Goal: Use online tool/utility: Utilize a website feature to perform a specific function

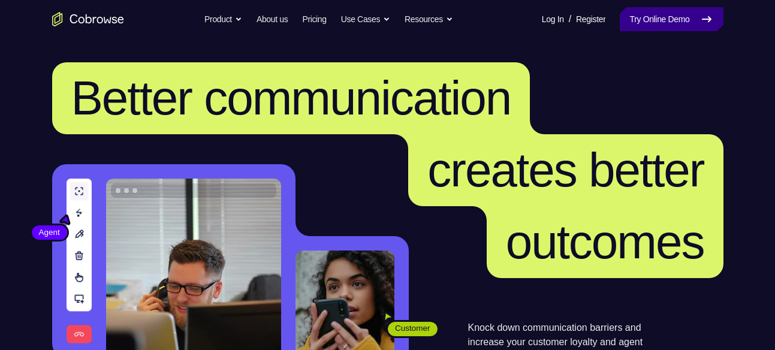
click at [643, 16] on link "Try Online Demo" at bounding box center [671, 19] width 103 height 24
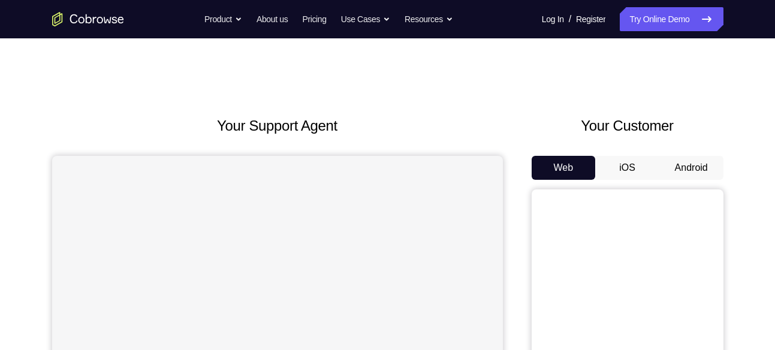
click at [702, 160] on button "Android" at bounding box center [691, 168] width 64 height 24
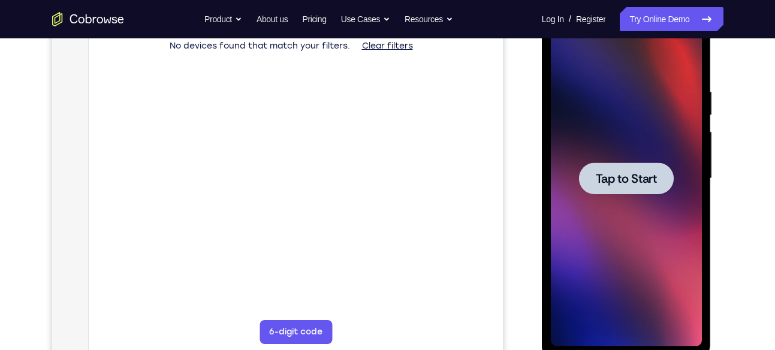
scroll to position [197, 0]
click at [632, 178] on span "Tap to Start" at bounding box center [626, 178] width 61 height 12
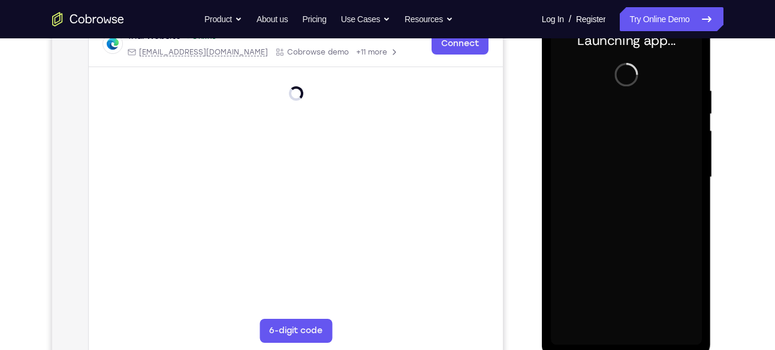
scroll to position [198, 0]
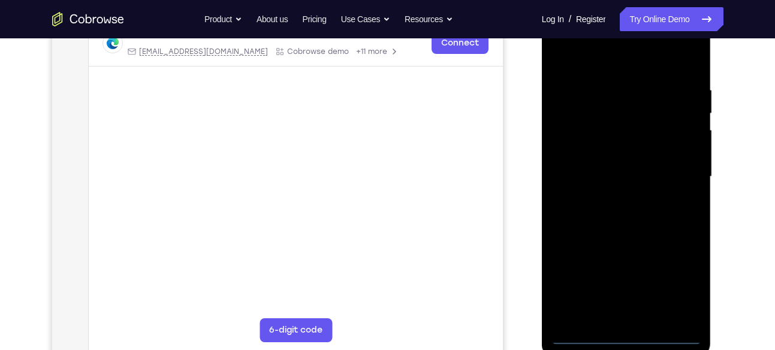
click at [625, 340] on div at bounding box center [626, 177] width 151 height 336
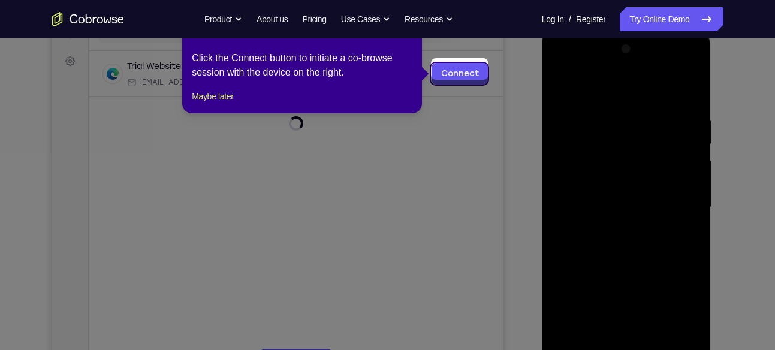
scroll to position [164, 0]
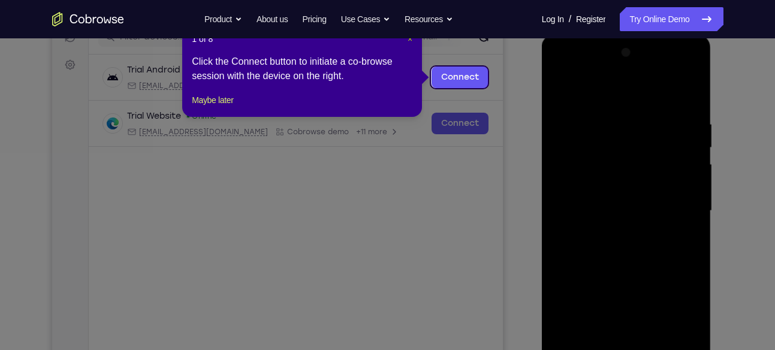
click at [411, 41] on span "×" at bounding box center [410, 39] width 5 height 10
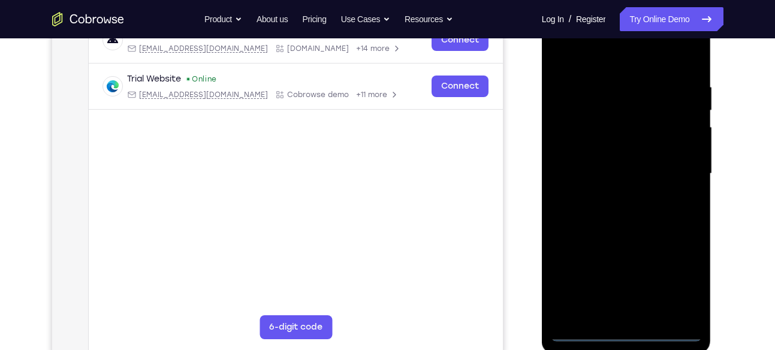
scroll to position [203, 0]
click at [683, 278] on div at bounding box center [626, 173] width 151 height 336
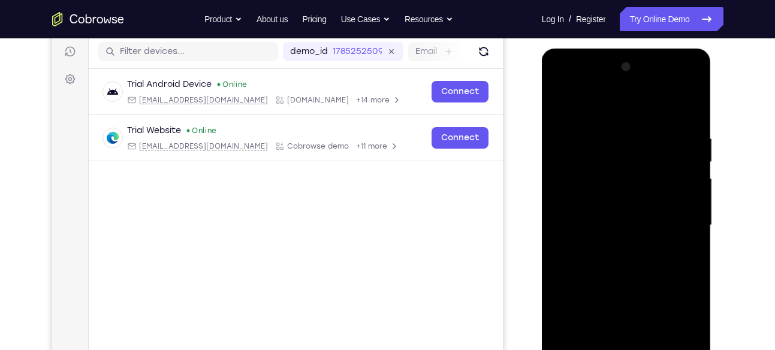
scroll to position [143, 0]
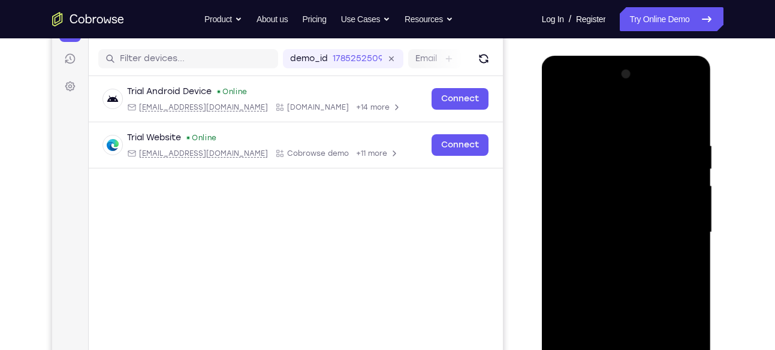
click at [580, 91] on div at bounding box center [626, 233] width 151 height 336
click at [682, 222] on div at bounding box center [626, 233] width 151 height 336
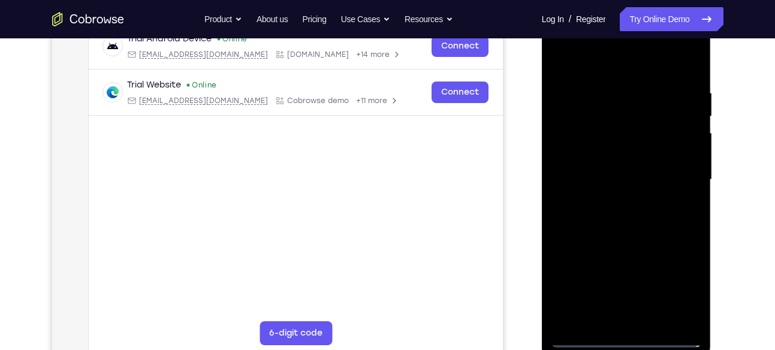
scroll to position [196, 0]
click at [613, 204] on div at bounding box center [626, 179] width 151 height 336
click at [607, 168] on div at bounding box center [626, 179] width 151 height 336
click at [588, 158] on div at bounding box center [626, 179] width 151 height 336
click at [584, 178] on div at bounding box center [626, 179] width 151 height 336
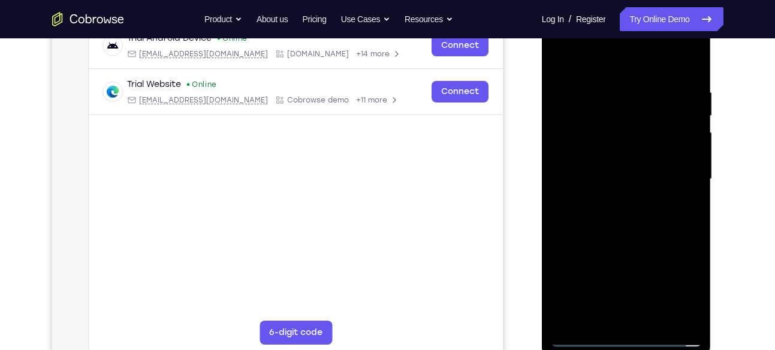
click at [572, 218] on div at bounding box center [626, 179] width 151 height 336
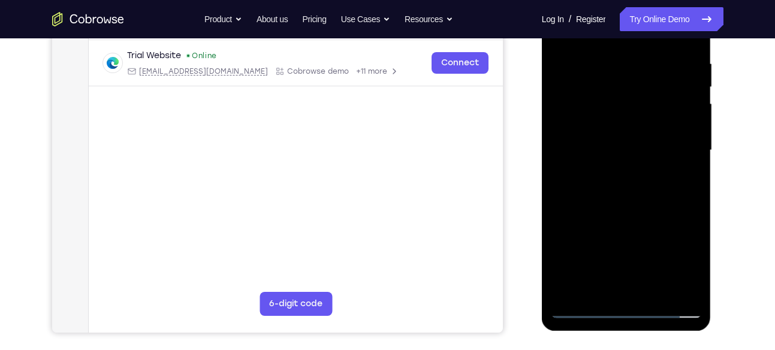
scroll to position [227, 0]
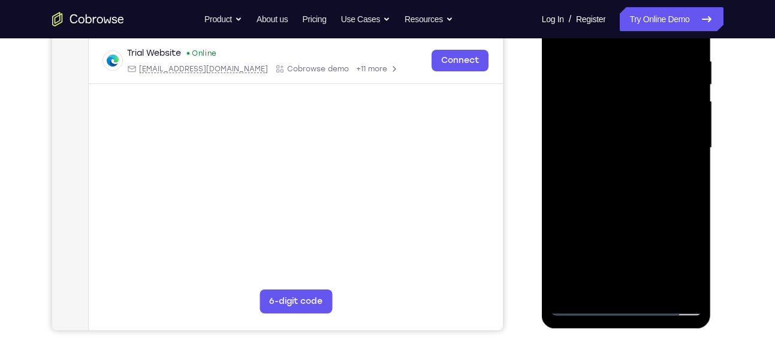
click at [614, 206] on div at bounding box center [626, 148] width 151 height 336
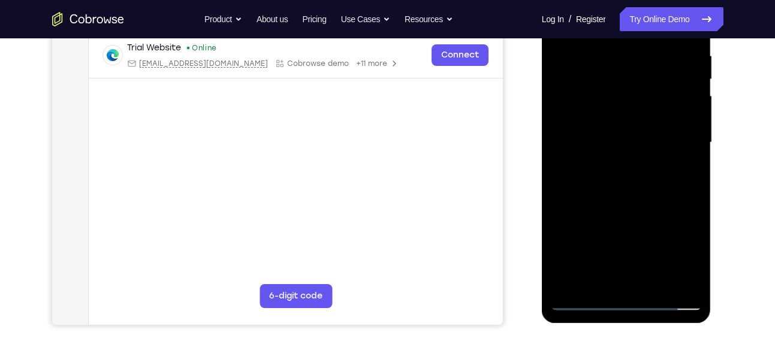
scroll to position [245, 0]
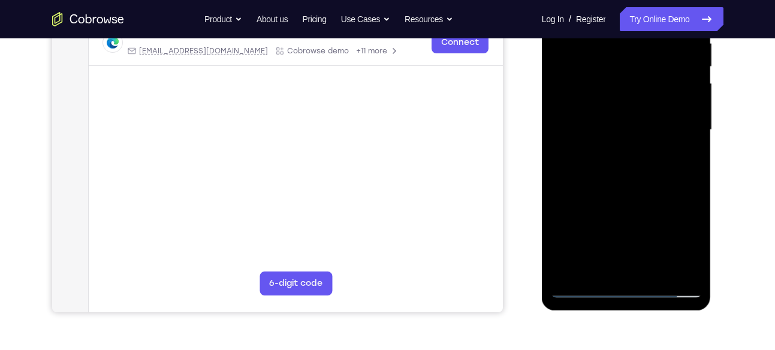
click at [692, 271] on div at bounding box center [626, 130] width 151 height 336
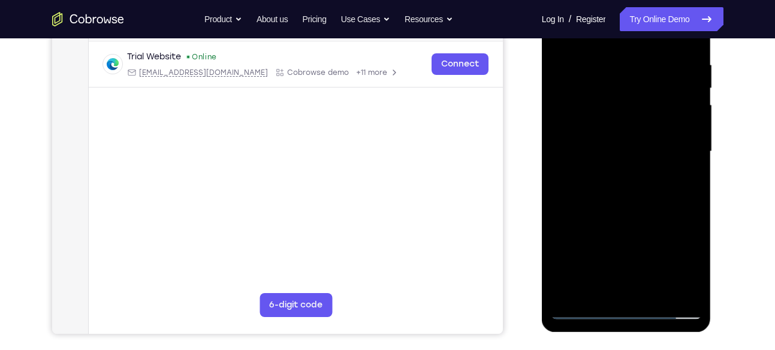
scroll to position [225, 0]
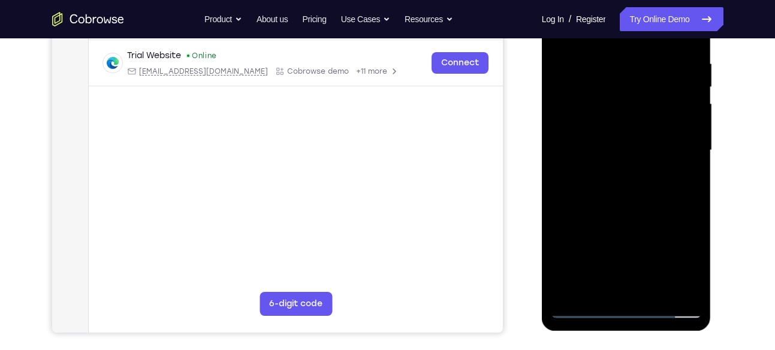
click at [657, 291] on div at bounding box center [626, 151] width 151 height 336
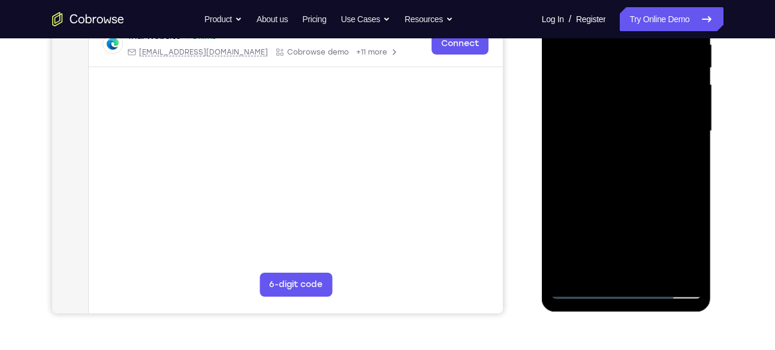
scroll to position [245, 0]
click at [628, 198] on div at bounding box center [626, 131] width 151 height 336
click at [628, 113] on div at bounding box center [626, 131] width 151 height 336
click at [593, 268] on div at bounding box center [626, 131] width 151 height 336
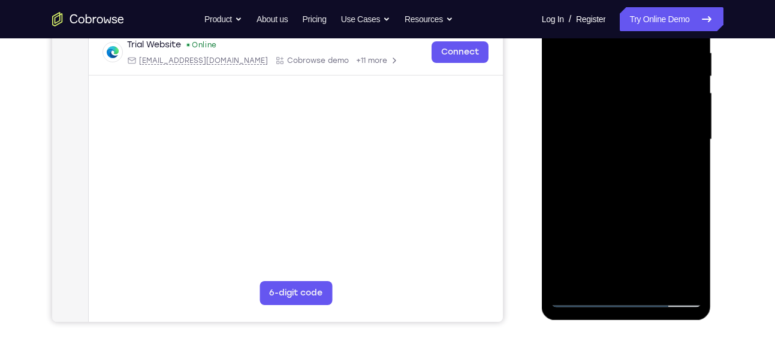
scroll to position [236, 0]
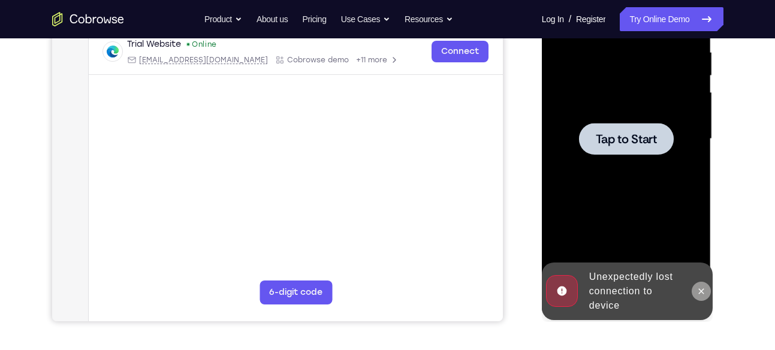
click at [695, 293] on button at bounding box center [701, 291] width 19 height 19
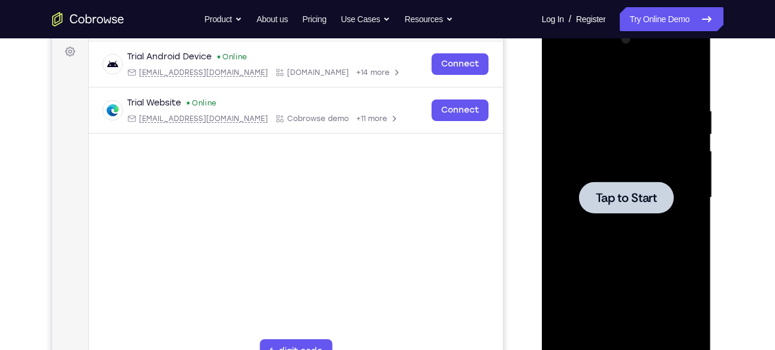
scroll to position [153, 0]
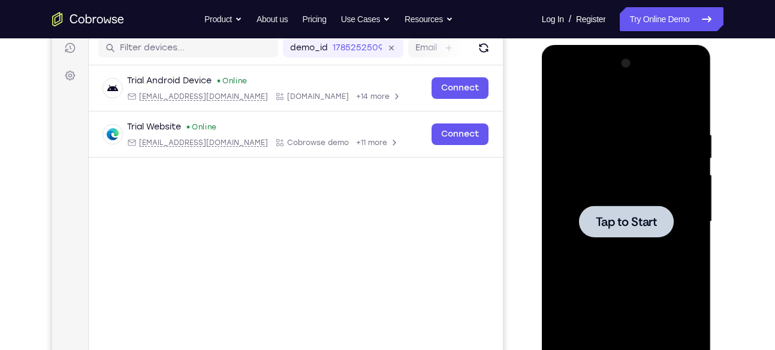
click at [628, 216] on span "Tap to Start" at bounding box center [626, 222] width 61 height 12
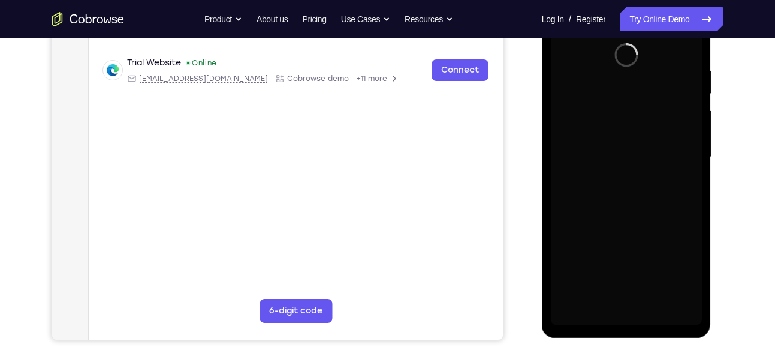
scroll to position [222, 0]
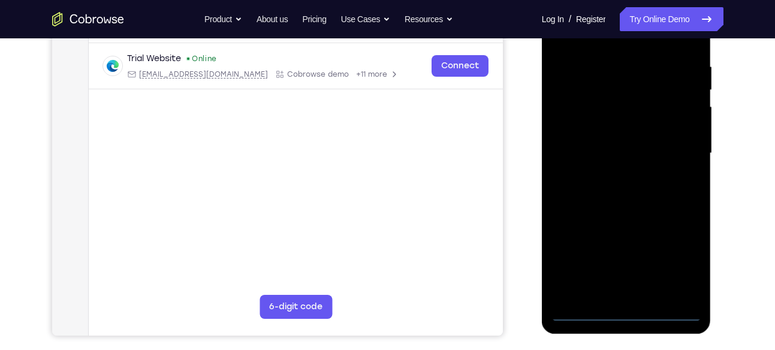
click at [626, 313] on div at bounding box center [626, 154] width 151 height 336
click at [683, 255] on div at bounding box center [626, 154] width 151 height 336
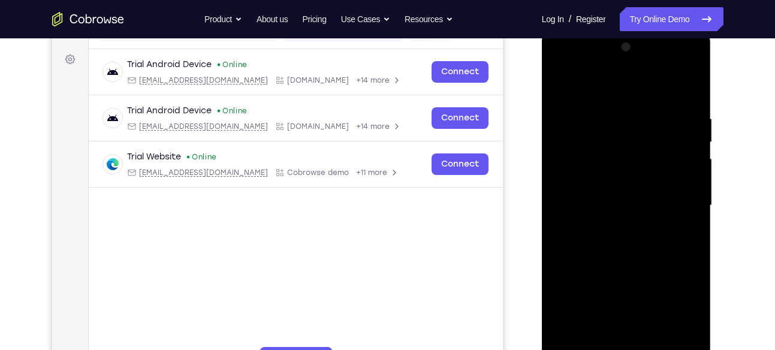
scroll to position [150, 0]
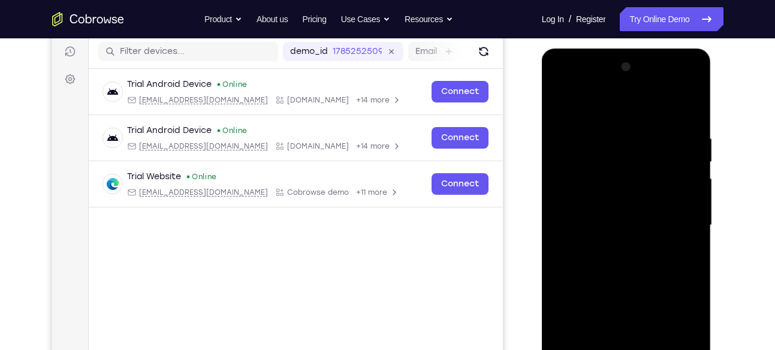
click at [572, 78] on div at bounding box center [626, 226] width 151 height 336
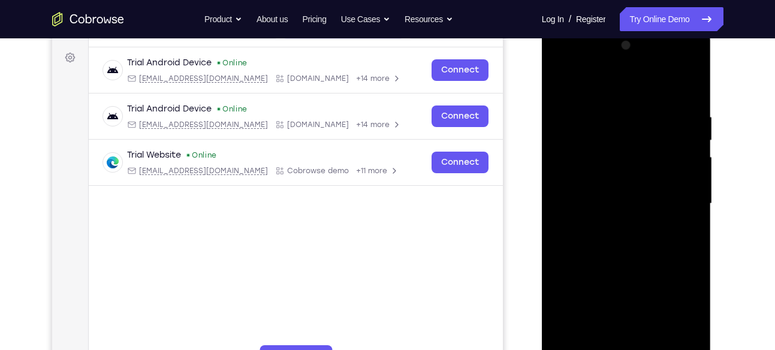
click at [669, 199] on div at bounding box center [626, 204] width 151 height 336
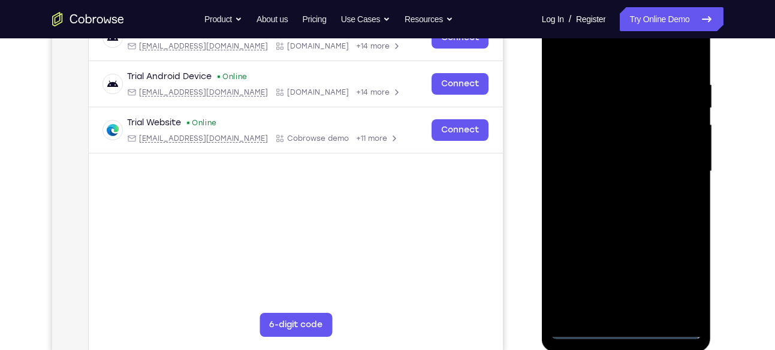
scroll to position [204, 0]
click at [617, 194] on div at bounding box center [626, 171] width 151 height 336
click at [592, 154] on div at bounding box center [626, 171] width 151 height 336
click at [576, 144] on div at bounding box center [626, 171] width 151 height 336
click at [574, 168] on div at bounding box center [626, 171] width 151 height 336
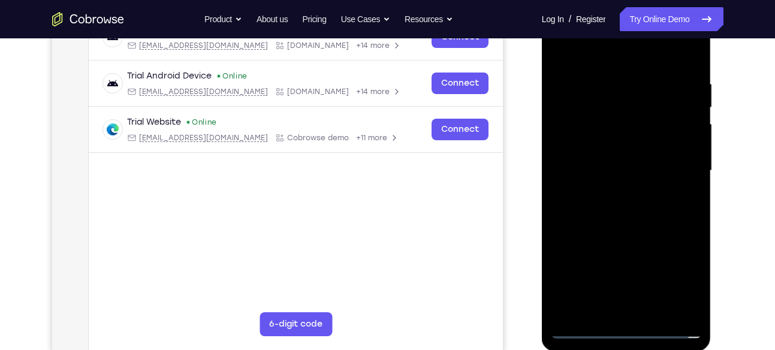
click at [586, 210] on div at bounding box center [626, 171] width 151 height 336
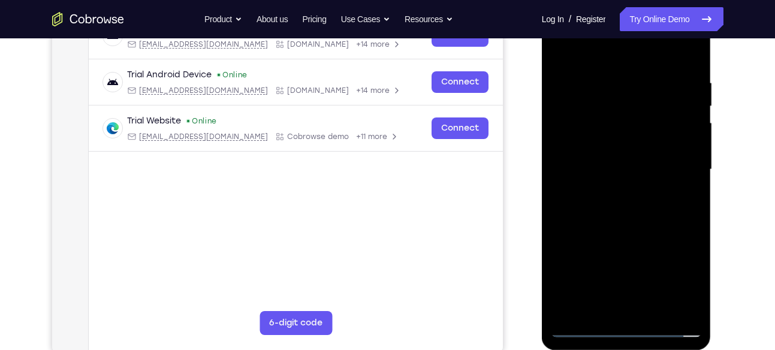
scroll to position [214, 0]
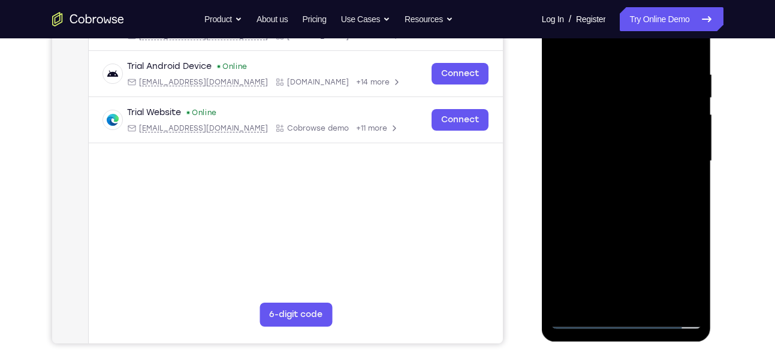
click at [577, 202] on div at bounding box center [626, 161] width 151 height 336
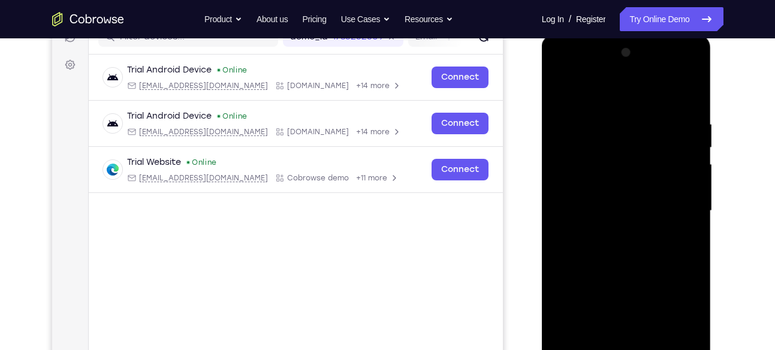
scroll to position [161, 0]
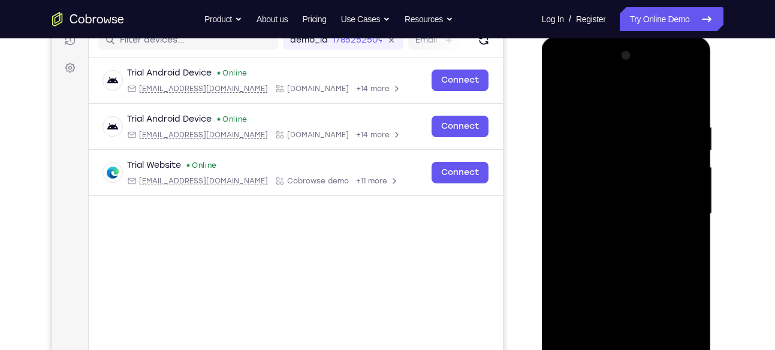
drag, startPoint x: 605, startPoint y: 105, endPoint x: 603, endPoint y: 86, distance: 19.9
click at [603, 86] on div at bounding box center [626, 214] width 151 height 336
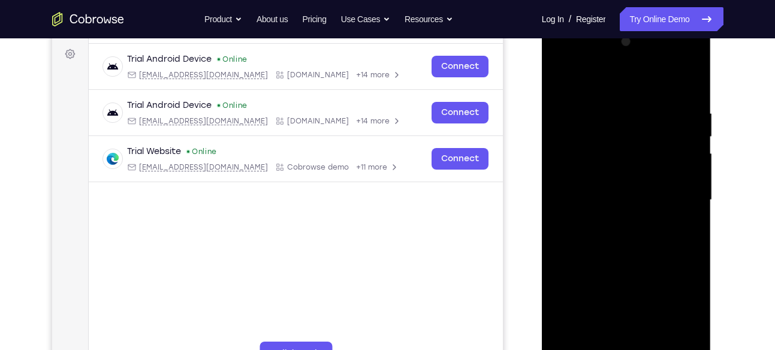
scroll to position [194, 0]
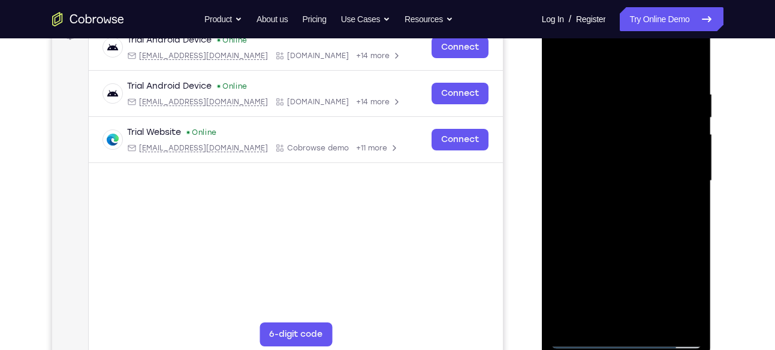
click at [626, 238] on div at bounding box center [626, 181] width 151 height 336
drag, startPoint x: 673, startPoint y: 275, endPoint x: 673, endPoint y: 218, distance: 56.3
click at [673, 218] on div at bounding box center [626, 181] width 151 height 336
click at [689, 321] on div at bounding box center [626, 181] width 151 height 336
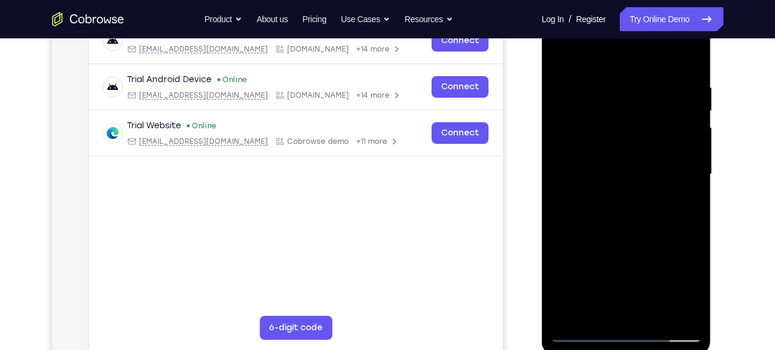
click at [657, 315] on div at bounding box center [626, 175] width 151 height 336
click at [626, 237] on div at bounding box center [626, 175] width 151 height 336
click at [617, 152] on div at bounding box center [626, 175] width 151 height 336
click at [690, 290] on div at bounding box center [626, 175] width 151 height 336
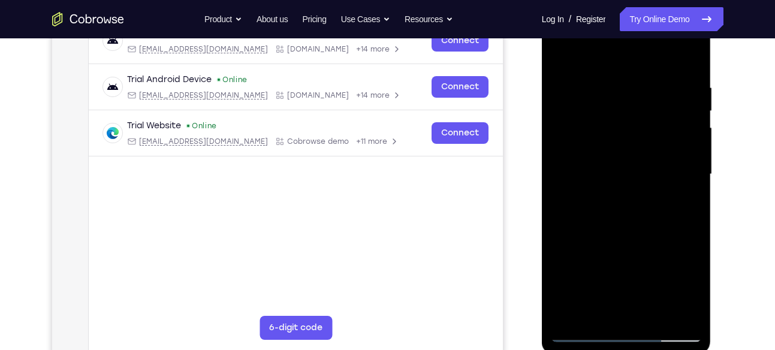
click at [690, 290] on div at bounding box center [626, 175] width 151 height 336
click at [684, 201] on div at bounding box center [626, 175] width 151 height 336
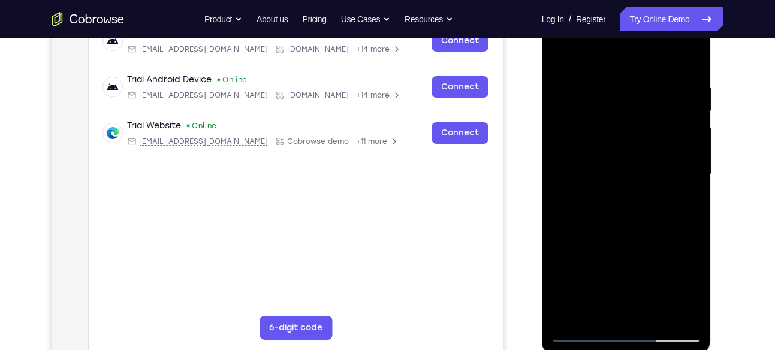
click at [595, 311] on div at bounding box center [626, 175] width 151 height 336
click at [623, 257] on div at bounding box center [626, 175] width 151 height 336
click at [683, 191] on div at bounding box center [626, 175] width 151 height 336
click at [559, 58] on div at bounding box center [626, 175] width 151 height 336
drag, startPoint x: 652, startPoint y: 289, endPoint x: 653, endPoint y: 225, distance: 64.8
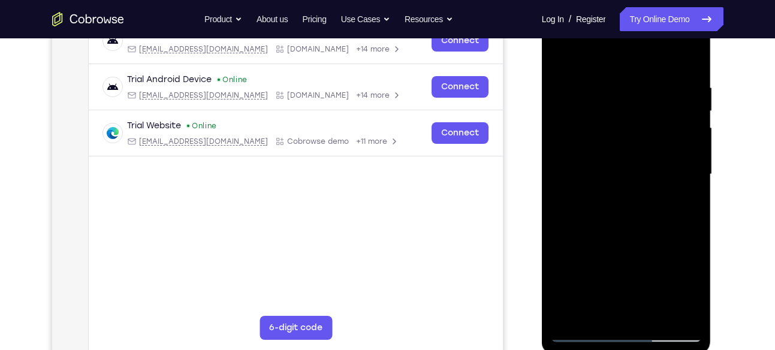
click at [653, 225] on div at bounding box center [626, 175] width 151 height 336
drag, startPoint x: 610, startPoint y: 170, endPoint x: 605, endPoint y: 243, distance: 73.2
click at [605, 243] on div at bounding box center [626, 175] width 151 height 336
click at [587, 185] on div at bounding box center [626, 175] width 151 height 336
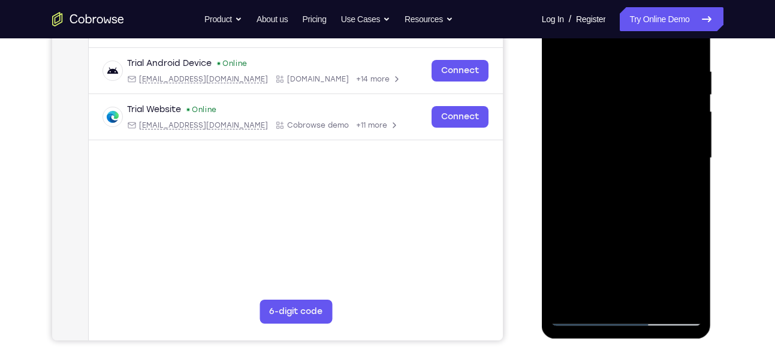
scroll to position [218, 0]
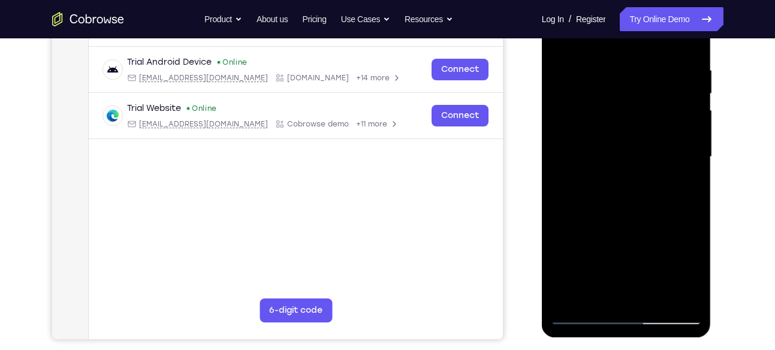
click at [591, 294] on div at bounding box center [626, 157] width 151 height 336
click at [656, 254] on div at bounding box center [626, 157] width 151 height 336
click at [683, 177] on div at bounding box center [626, 157] width 151 height 336
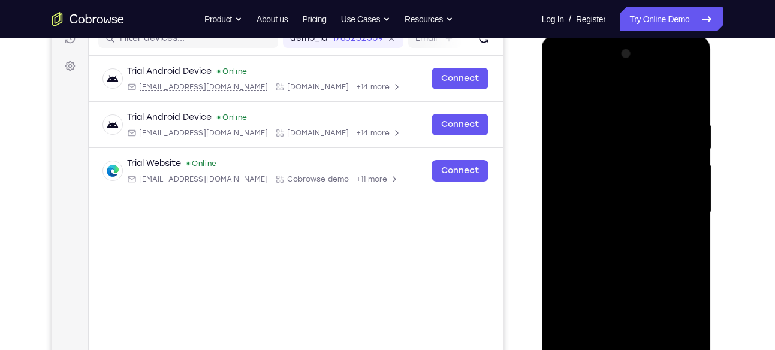
scroll to position [164, 0]
click at [680, 233] on div at bounding box center [626, 212] width 151 height 336
click at [681, 213] on div at bounding box center [626, 212] width 151 height 336
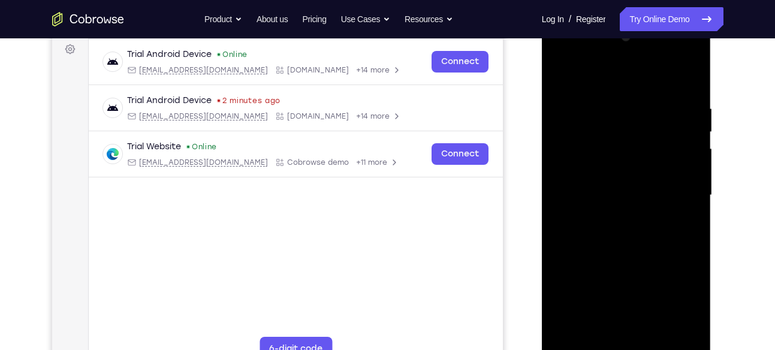
click at [647, 303] on div at bounding box center [626, 196] width 151 height 336
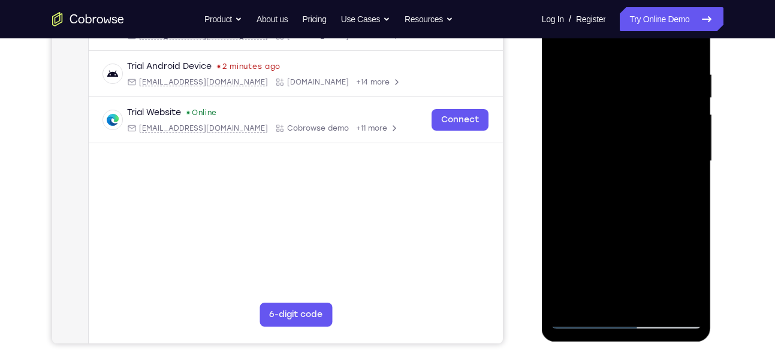
scroll to position [215, 0]
click at [636, 250] on div at bounding box center [626, 161] width 151 height 336
click at [612, 159] on div at bounding box center [626, 161] width 151 height 336
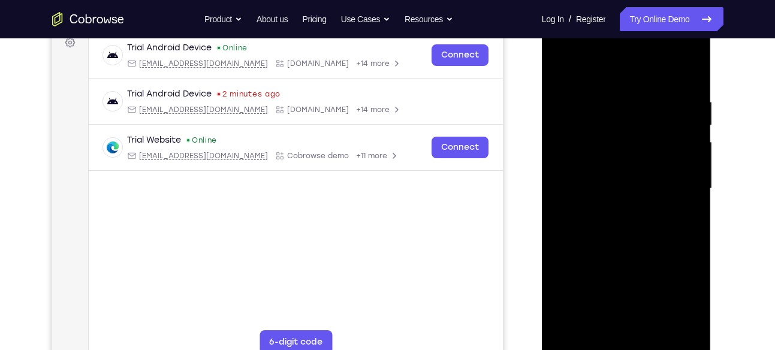
scroll to position [184, 0]
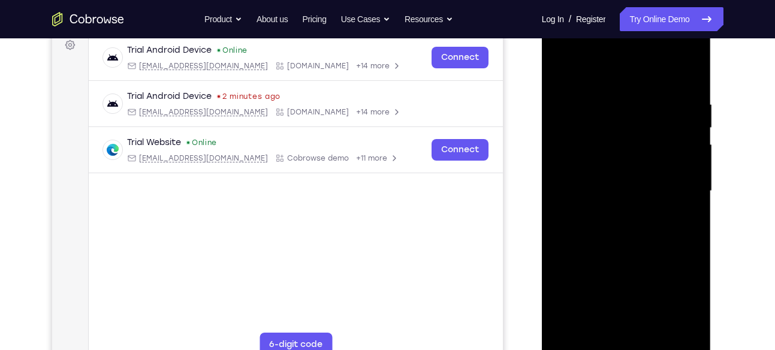
click at [630, 192] on div at bounding box center [626, 191] width 151 height 336
click at [559, 76] on div at bounding box center [626, 191] width 151 height 336
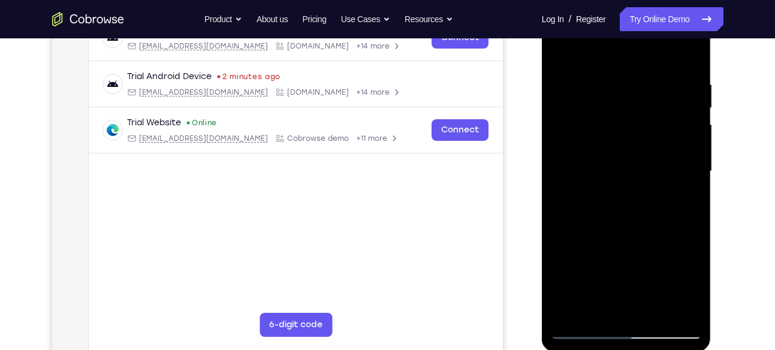
scroll to position [185, 0]
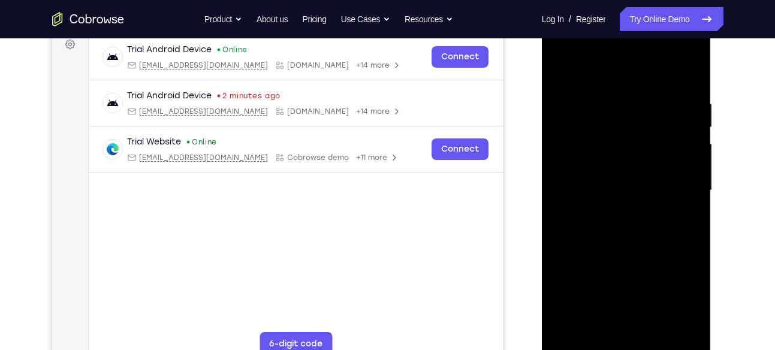
click at [565, 68] on div at bounding box center [626, 191] width 151 height 336
drag, startPoint x: 619, startPoint y: 273, endPoint x: 622, endPoint y: 172, distance: 101.3
click at [622, 172] on div at bounding box center [626, 191] width 151 height 336
drag, startPoint x: 628, startPoint y: 276, endPoint x: 613, endPoint y: 183, distance: 94.0
click at [613, 183] on div at bounding box center [626, 191] width 151 height 336
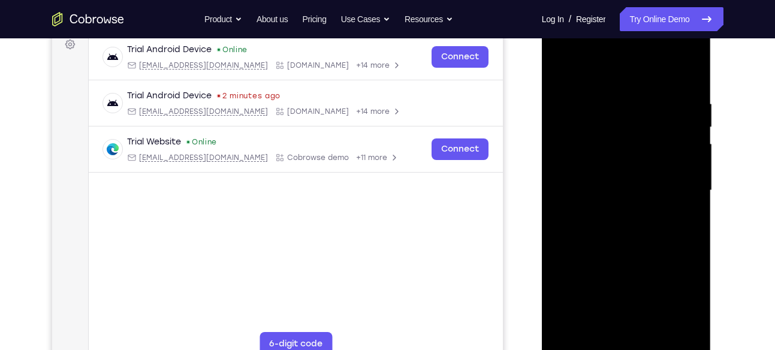
drag, startPoint x: 633, startPoint y: 289, endPoint x: 623, endPoint y: 171, distance: 118.5
click at [623, 171] on div at bounding box center [626, 191] width 151 height 336
drag, startPoint x: 651, startPoint y: 264, endPoint x: 647, endPoint y: 173, distance: 91.2
click at [647, 173] on div at bounding box center [626, 191] width 151 height 336
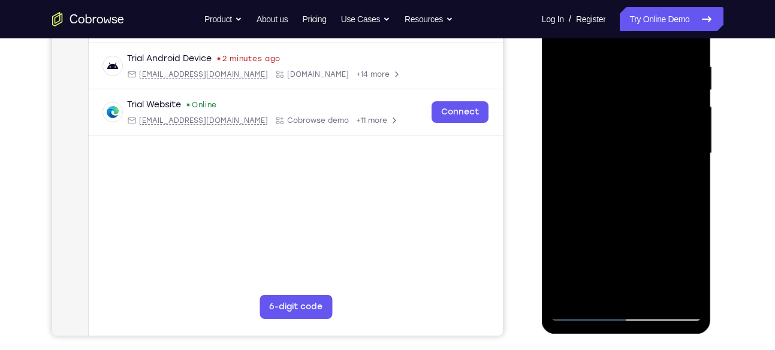
scroll to position [243, 0]
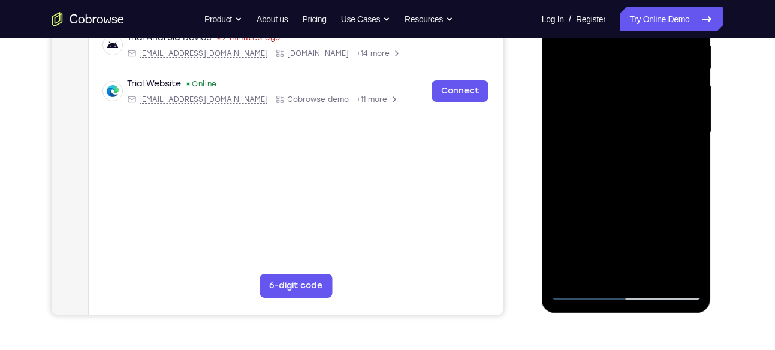
drag, startPoint x: 635, startPoint y: 236, endPoint x: 635, endPoint y: 145, distance: 91.1
click at [635, 145] on div at bounding box center [626, 133] width 151 height 336
drag, startPoint x: 626, startPoint y: 236, endPoint x: 631, endPoint y: 148, distance: 88.2
click at [631, 148] on div at bounding box center [626, 133] width 151 height 336
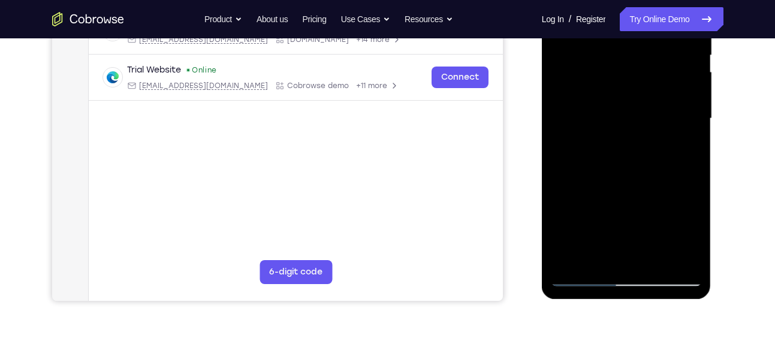
scroll to position [246, 0]
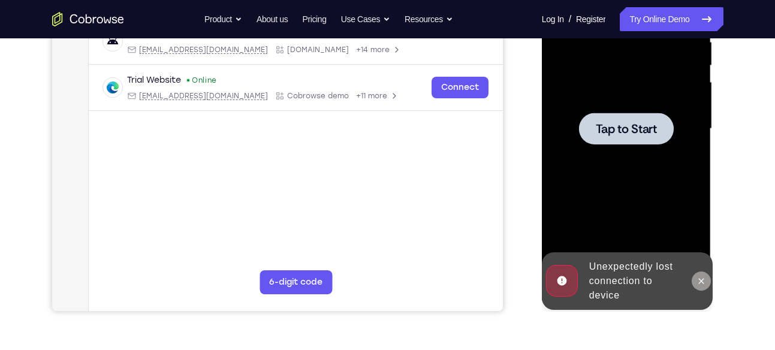
click at [705, 278] on icon at bounding box center [701, 281] width 10 height 10
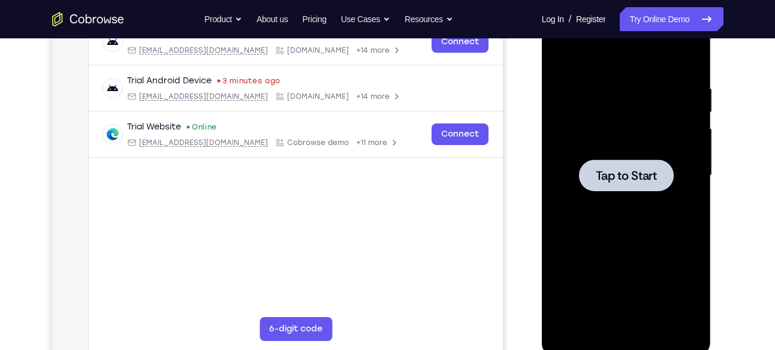
scroll to position [188, 0]
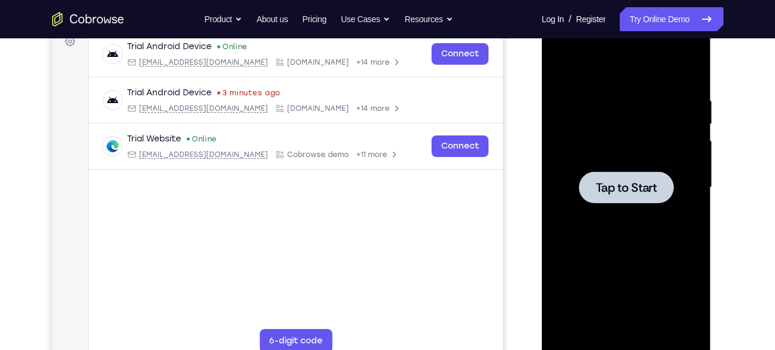
click at [630, 164] on div at bounding box center [626, 188] width 151 height 336
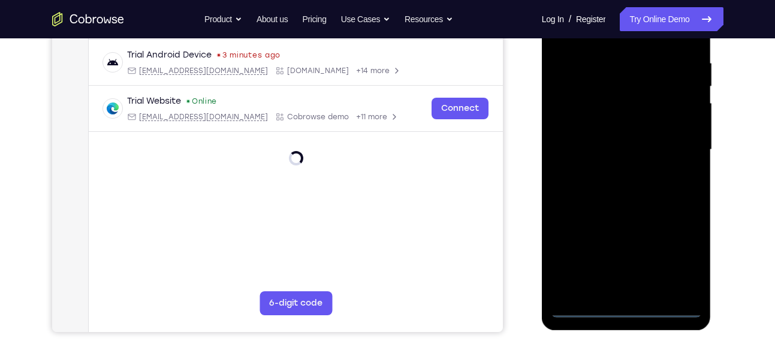
scroll to position [230, 0]
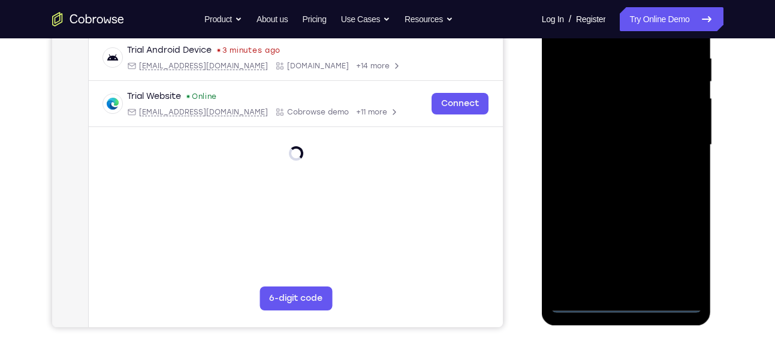
click at [629, 306] on div at bounding box center [626, 145] width 151 height 336
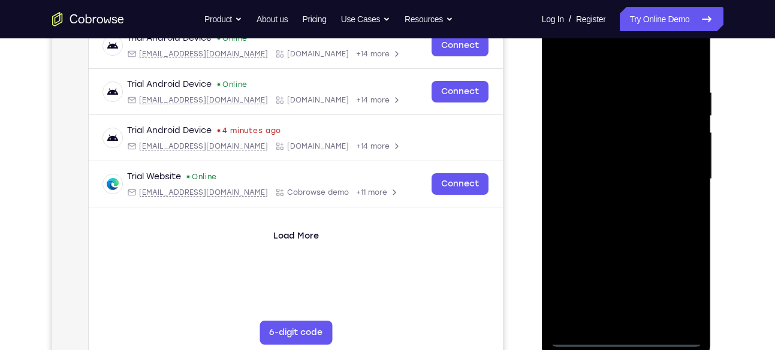
scroll to position [195, 0]
click at [677, 280] on div at bounding box center [626, 180] width 151 height 336
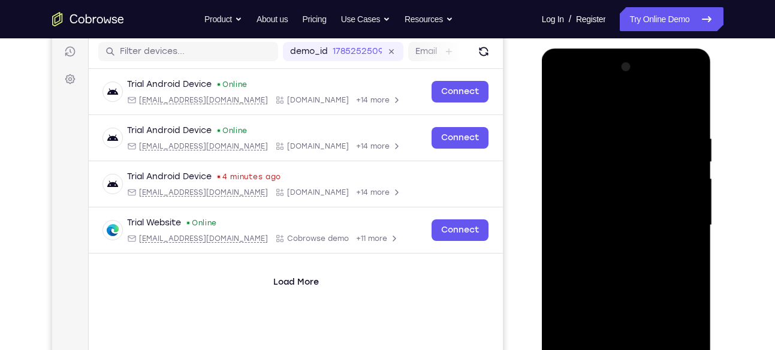
scroll to position [147, 0]
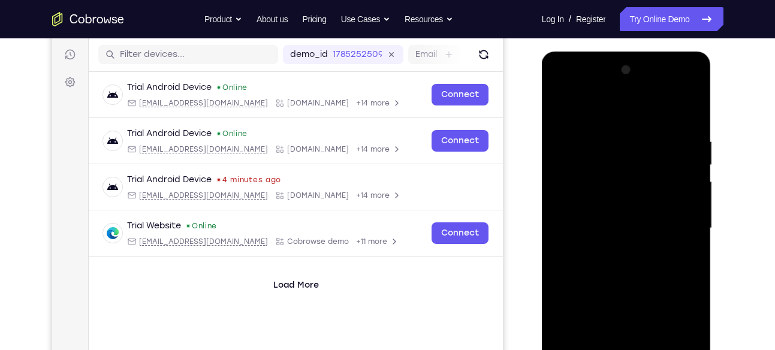
click at [570, 88] on div at bounding box center [626, 229] width 151 height 336
click at [674, 228] on div at bounding box center [626, 229] width 151 height 336
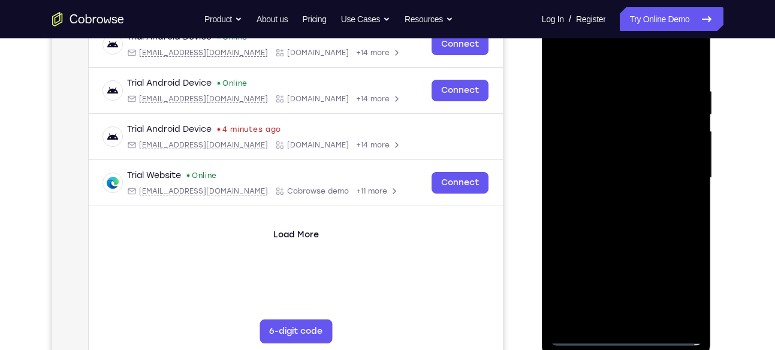
scroll to position [199, 0]
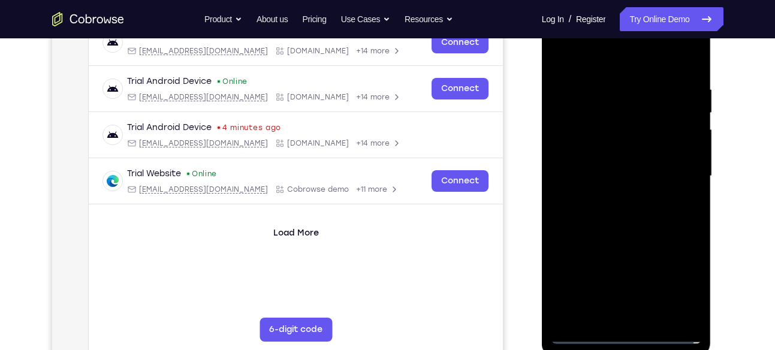
click at [614, 200] on div at bounding box center [626, 176] width 151 height 336
click at [604, 161] on div at bounding box center [626, 176] width 151 height 336
click at [589, 153] on div at bounding box center [626, 176] width 151 height 336
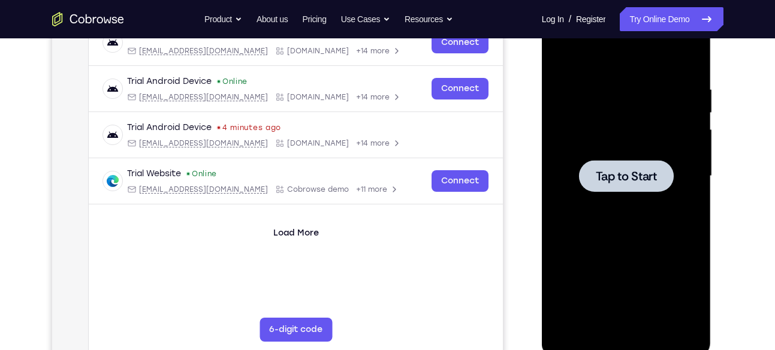
click at [625, 193] on div at bounding box center [626, 176] width 151 height 336
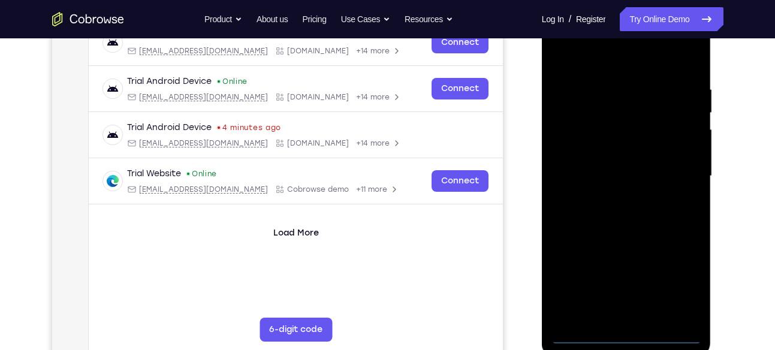
click at [620, 339] on div at bounding box center [626, 176] width 151 height 336
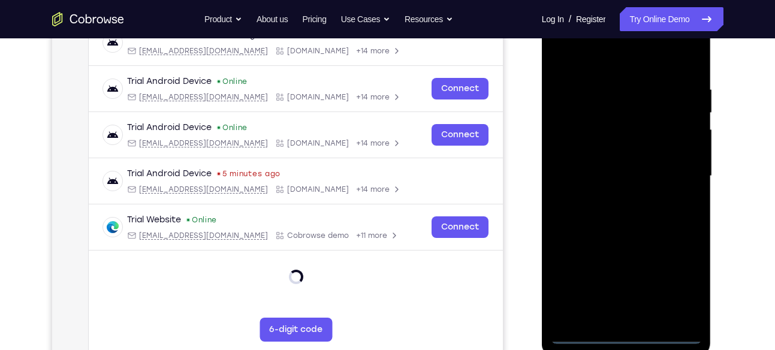
click at [681, 286] on div at bounding box center [626, 176] width 151 height 336
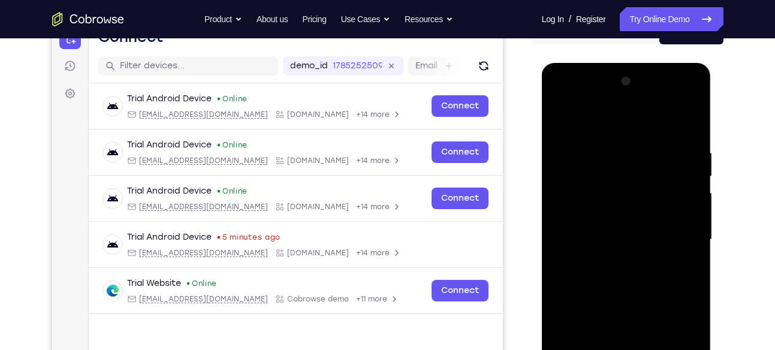
scroll to position [132, 0]
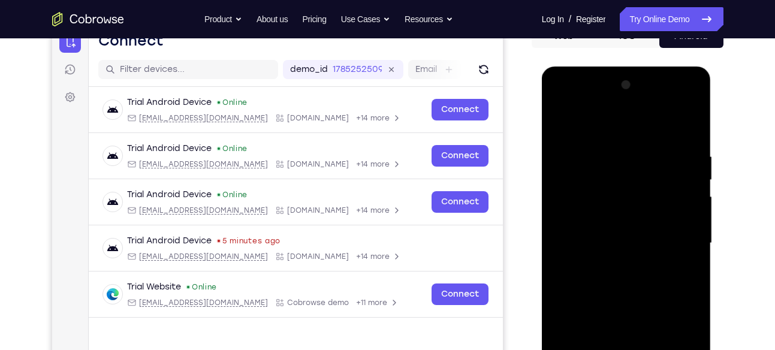
click at [570, 101] on div at bounding box center [626, 244] width 151 height 336
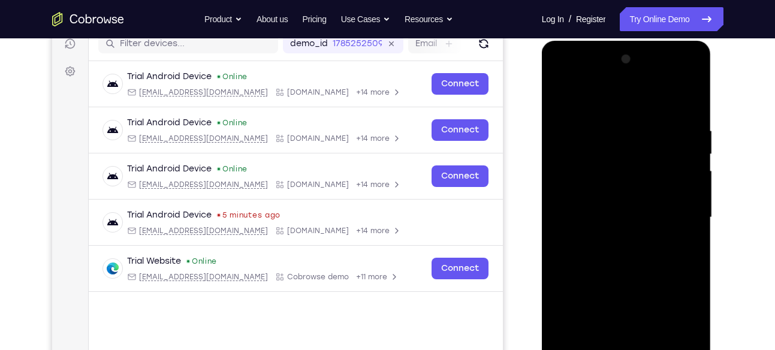
scroll to position [159, 0]
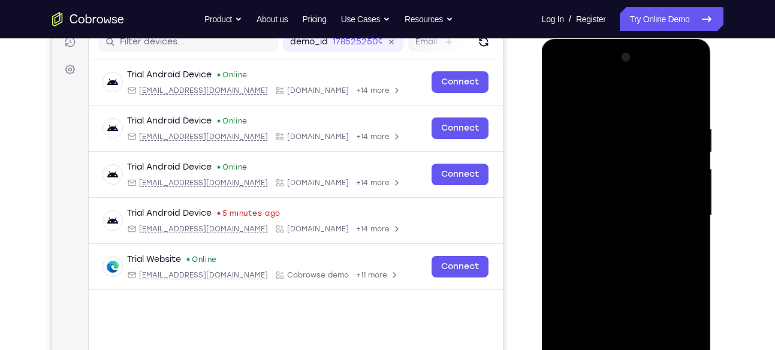
click at [684, 210] on div at bounding box center [626, 216] width 151 height 336
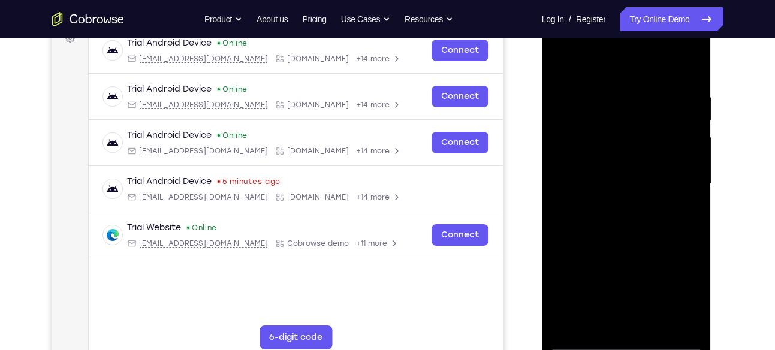
scroll to position [192, 0]
click at [620, 209] on div at bounding box center [626, 184] width 151 height 336
click at [598, 165] on div at bounding box center [626, 184] width 151 height 336
click at [590, 165] on div at bounding box center [626, 184] width 151 height 336
click at [684, 162] on div at bounding box center [626, 184] width 151 height 336
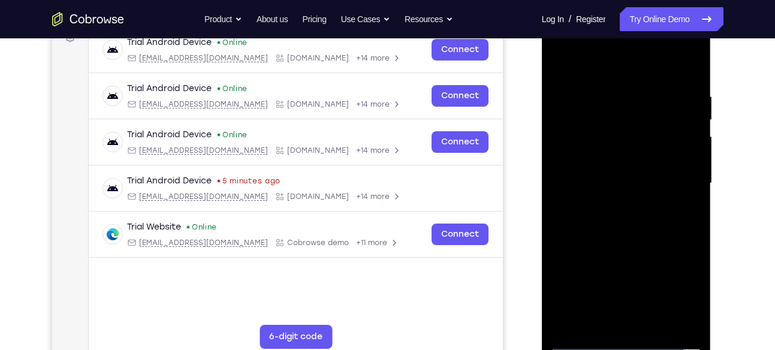
click at [686, 162] on div at bounding box center [626, 184] width 151 height 336
click at [597, 184] on div at bounding box center [626, 184] width 151 height 336
click at [602, 219] on div at bounding box center [626, 184] width 151 height 336
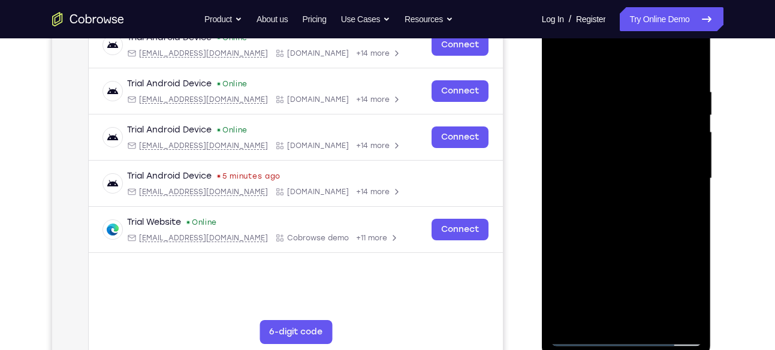
click at [611, 219] on div at bounding box center [626, 179] width 151 height 336
click at [641, 234] on div at bounding box center [626, 179] width 151 height 336
click at [690, 315] on div at bounding box center [626, 179] width 151 height 336
click at [654, 322] on div at bounding box center [626, 179] width 151 height 336
click at [617, 240] on div at bounding box center [626, 179] width 151 height 336
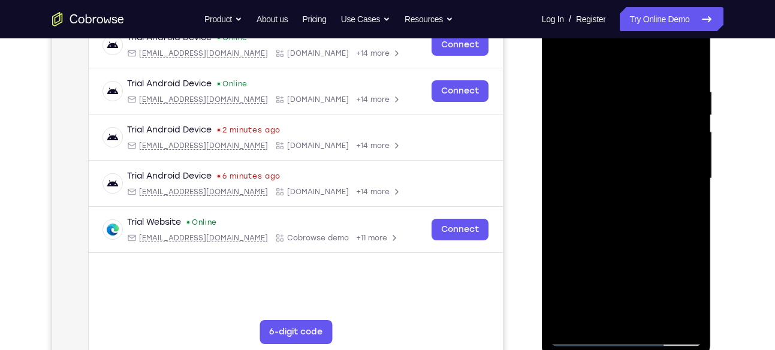
click at [565, 58] on div at bounding box center [626, 179] width 151 height 336
drag, startPoint x: 639, startPoint y: 241, endPoint x: 641, endPoint y: 129, distance: 112.1
click at [641, 129] on div at bounding box center [626, 179] width 151 height 336
drag, startPoint x: 638, startPoint y: 266, endPoint x: 621, endPoint y: 176, distance: 92.0
click at [621, 176] on div at bounding box center [626, 179] width 151 height 336
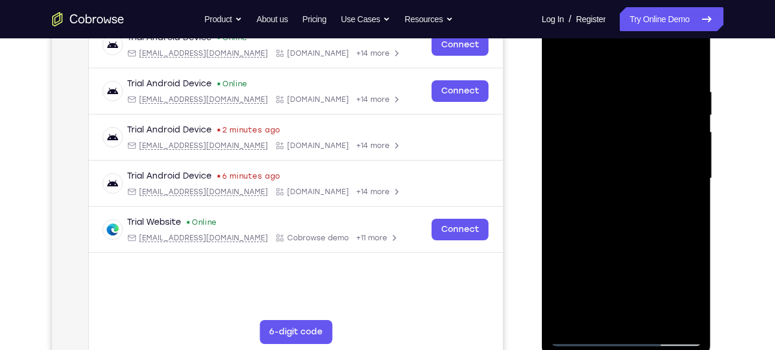
drag, startPoint x: 638, startPoint y: 268, endPoint x: 614, endPoint y: 114, distance: 155.9
click at [614, 114] on div at bounding box center [626, 179] width 151 height 336
drag, startPoint x: 657, startPoint y: 263, endPoint x: 646, endPoint y: 157, distance: 106.7
click at [646, 157] on div at bounding box center [626, 179] width 151 height 336
drag, startPoint x: 655, startPoint y: 270, endPoint x: 639, endPoint y: 122, distance: 149.5
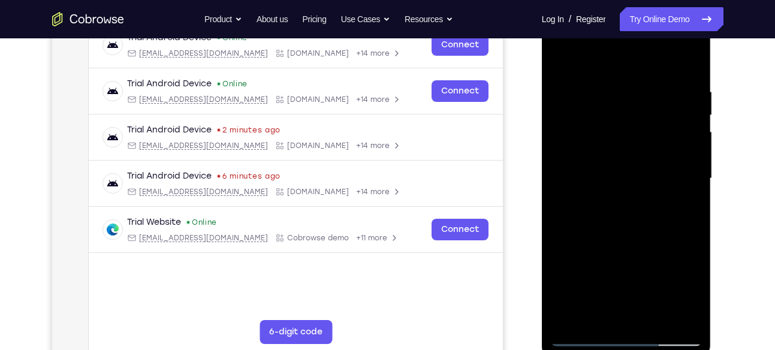
click at [639, 122] on div at bounding box center [626, 179] width 151 height 336
drag, startPoint x: 662, startPoint y: 266, endPoint x: 648, endPoint y: 166, distance: 101.0
click at [648, 166] on div at bounding box center [626, 179] width 151 height 336
drag, startPoint x: 634, startPoint y: 293, endPoint x: 619, endPoint y: 168, distance: 125.5
click at [619, 168] on div at bounding box center [626, 179] width 151 height 336
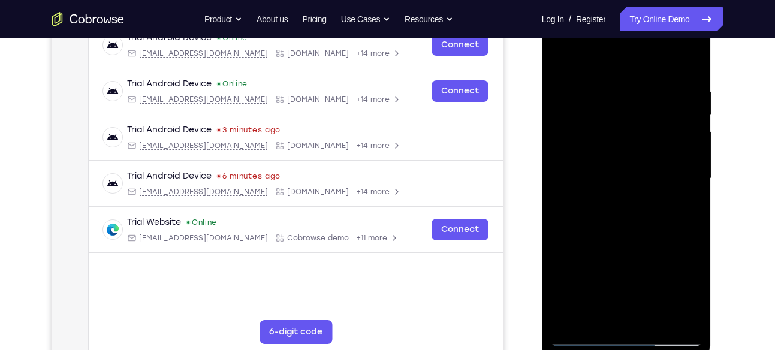
drag, startPoint x: 640, startPoint y: 281, endPoint x: 621, endPoint y: 161, distance: 120.7
click at [621, 161] on div at bounding box center [626, 179] width 151 height 336
drag, startPoint x: 625, startPoint y: 276, endPoint x: 590, endPoint y: 131, distance: 148.4
click at [590, 131] on div at bounding box center [626, 179] width 151 height 336
click at [571, 321] on div at bounding box center [626, 179] width 151 height 336
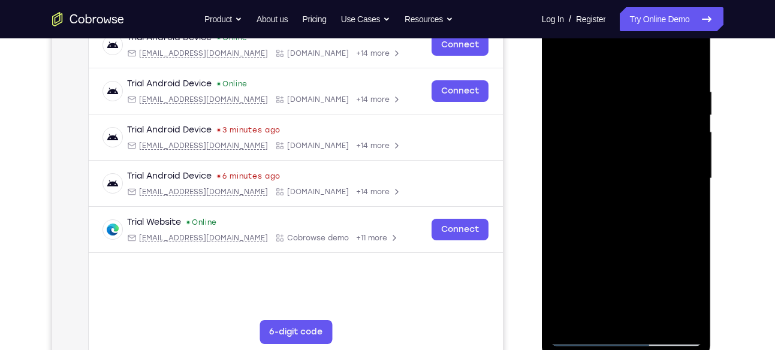
click at [607, 82] on div at bounding box center [626, 179] width 151 height 336
click at [687, 104] on div at bounding box center [626, 179] width 151 height 336
click at [689, 135] on div at bounding box center [626, 179] width 151 height 336
click at [693, 149] on div at bounding box center [626, 179] width 151 height 336
click at [689, 119] on div at bounding box center [626, 179] width 151 height 336
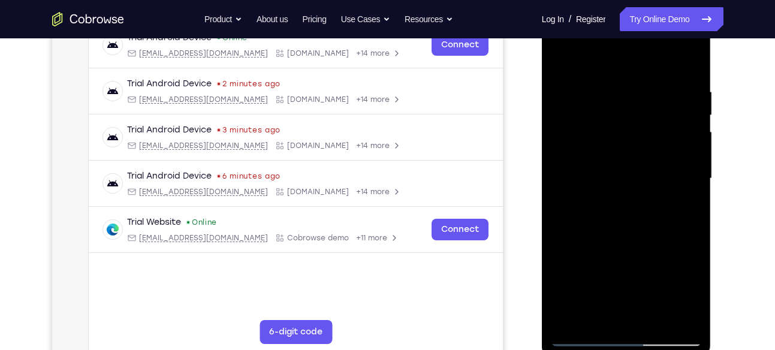
drag, startPoint x: 686, startPoint y: 99, endPoint x: 630, endPoint y: 94, distance: 56.7
click at [630, 94] on div at bounding box center [626, 179] width 151 height 336
drag, startPoint x: 686, startPoint y: 121, endPoint x: 632, endPoint y: 118, distance: 54.6
click at [632, 118] on div at bounding box center [626, 179] width 151 height 336
drag, startPoint x: 691, startPoint y: 130, endPoint x: 634, endPoint y: 128, distance: 57.0
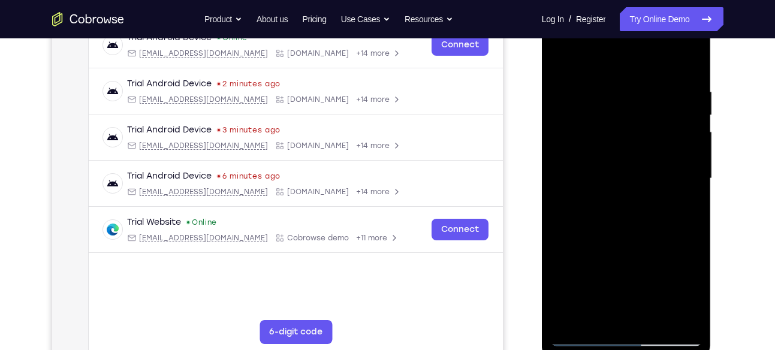
click at [634, 128] on div at bounding box center [626, 179] width 151 height 336
drag, startPoint x: 578, startPoint y: 197, endPoint x: 633, endPoint y: 209, distance: 55.8
click at [633, 209] on div at bounding box center [626, 179] width 151 height 336
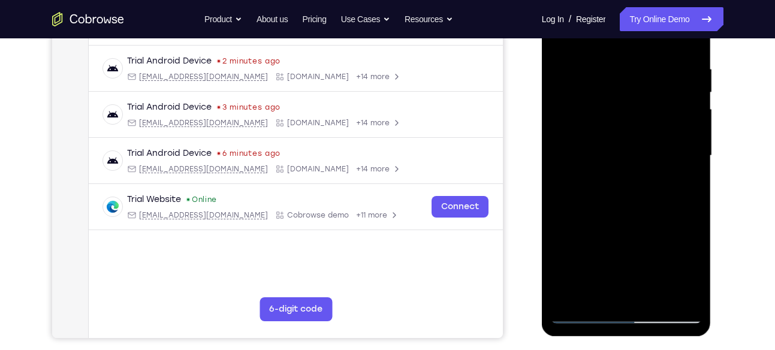
scroll to position [225, 0]
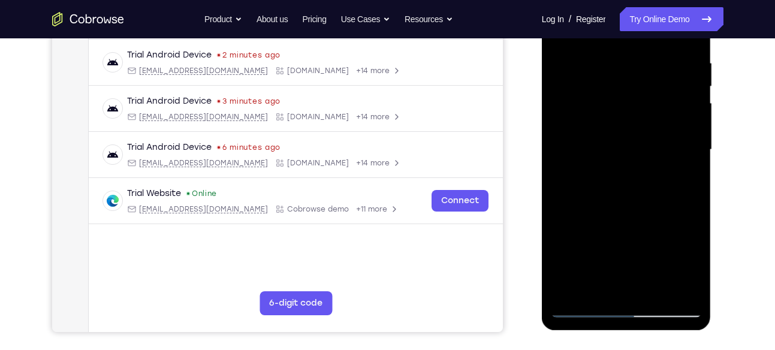
click at [677, 290] on div at bounding box center [626, 150] width 151 height 336
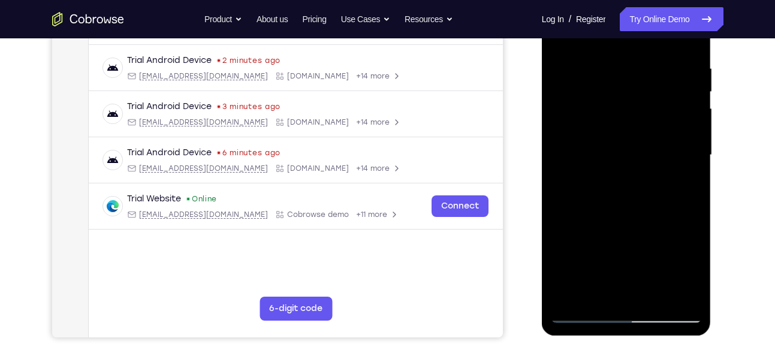
click at [686, 142] on div at bounding box center [626, 155] width 151 height 336
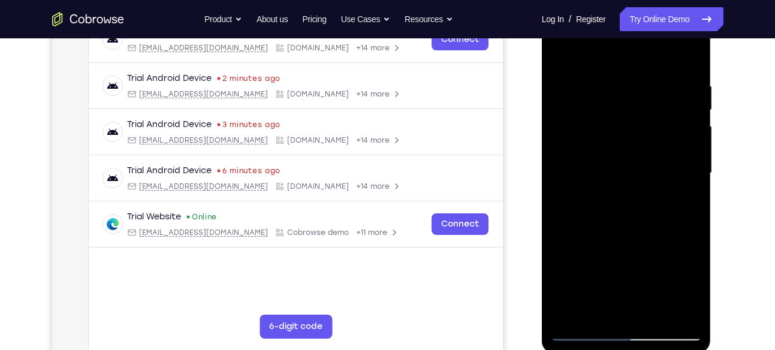
scroll to position [205, 0]
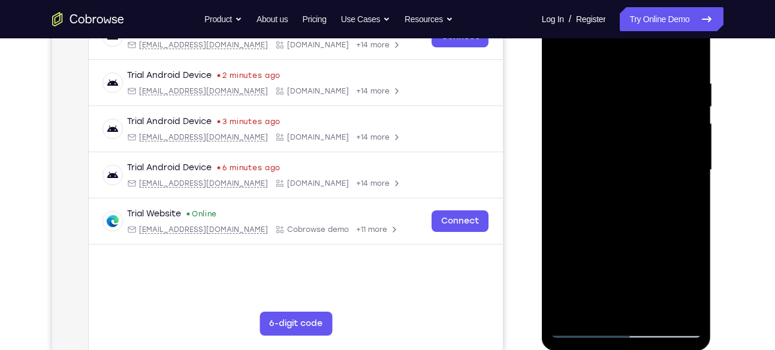
click at [687, 56] on div at bounding box center [626, 170] width 151 height 336
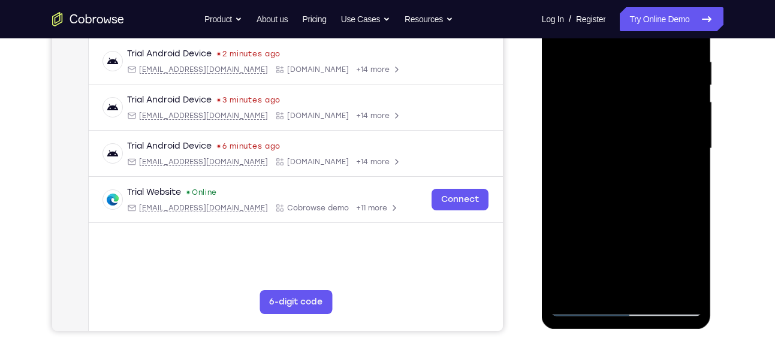
scroll to position [233, 0]
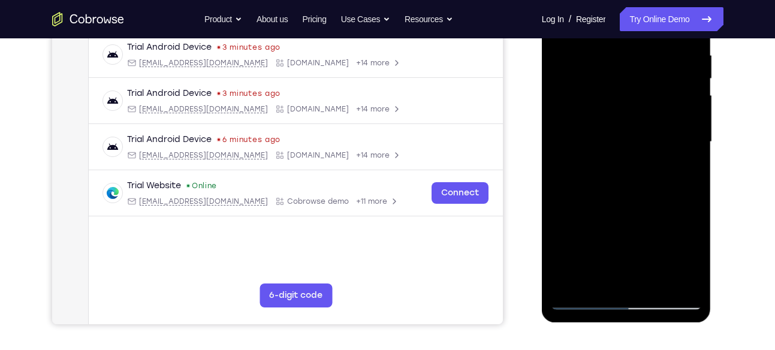
click at [559, 183] on div at bounding box center [626, 142] width 151 height 336
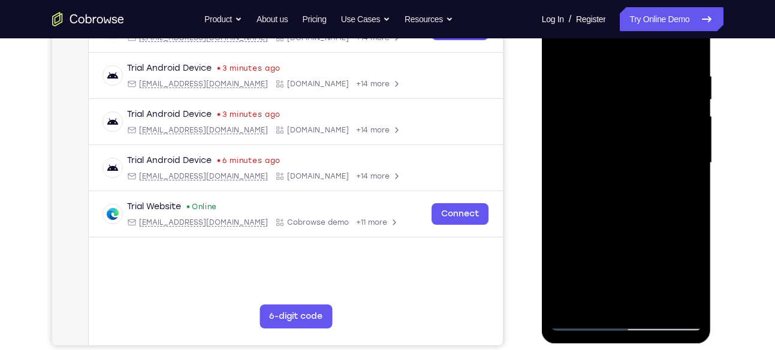
scroll to position [216, 0]
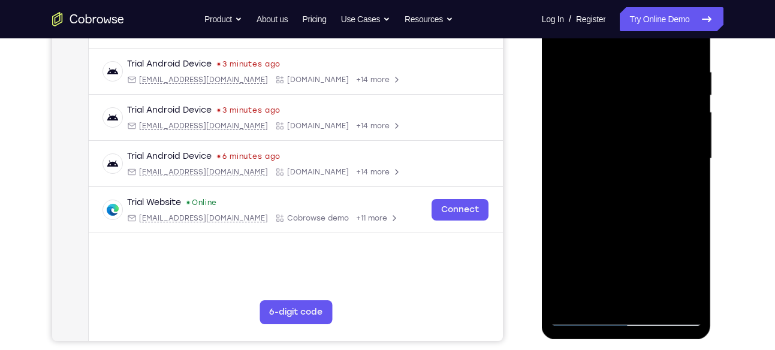
drag, startPoint x: 569, startPoint y: 216, endPoint x: 635, endPoint y: 215, distance: 66.5
click at [635, 215] on div at bounding box center [626, 159] width 151 height 336
drag, startPoint x: 570, startPoint y: 234, endPoint x: 651, endPoint y: 249, distance: 82.3
click at [651, 249] on div at bounding box center [626, 159] width 151 height 336
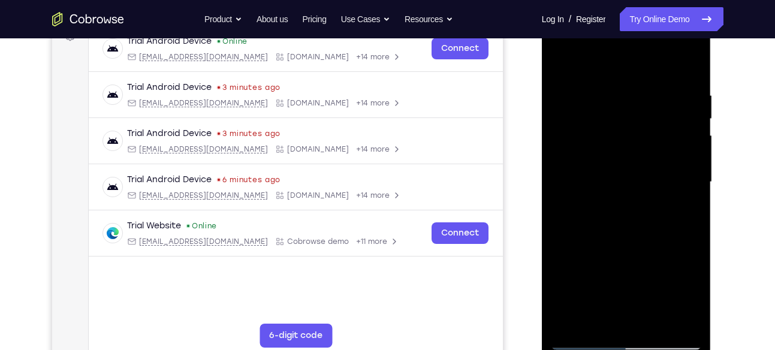
scroll to position [191, 0]
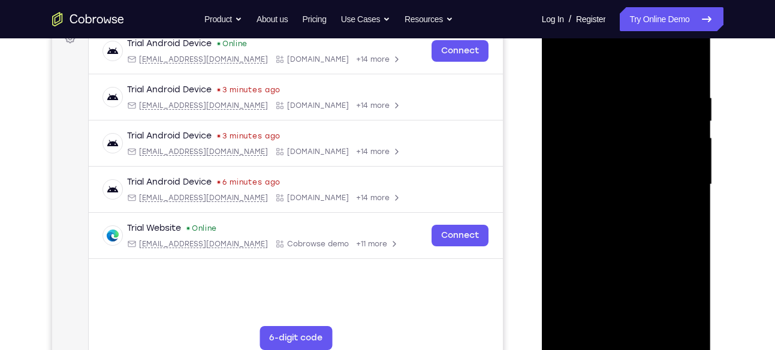
drag, startPoint x: 581, startPoint y: 252, endPoint x: 647, endPoint y: 267, distance: 68.2
click at [647, 267] on div at bounding box center [626, 185] width 151 height 336
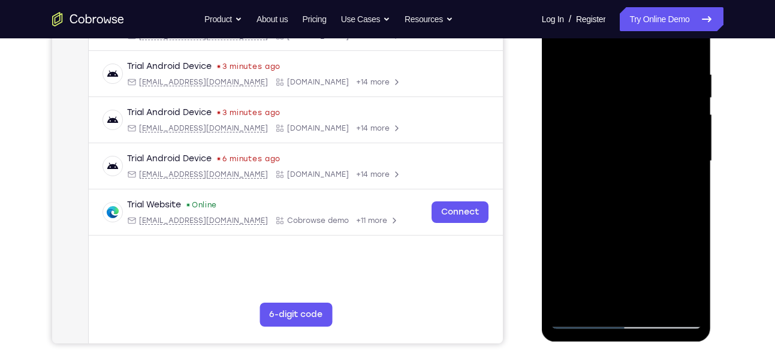
scroll to position [219, 0]
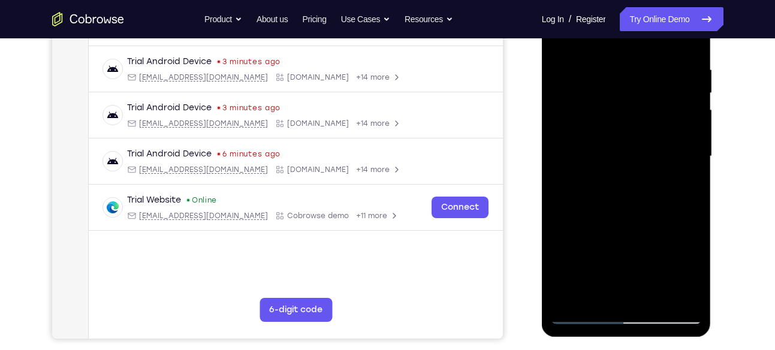
drag, startPoint x: 671, startPoint y: 297, endPoint x: 656, endPoint y: 216, distance: 82.3
click at [656, 216] on div at bounding box center [626, 157] width 151 height 336
drag, startPoint x: 686, startPoint y: 208, endPoint x: 662, endPoint y: 209, distance: 23.4
click at [662, 209] on div at bounding box center [626, 157] width 151 height 336
click at [674, 291] on div at bounding box center [626, 157] width 151 height 336
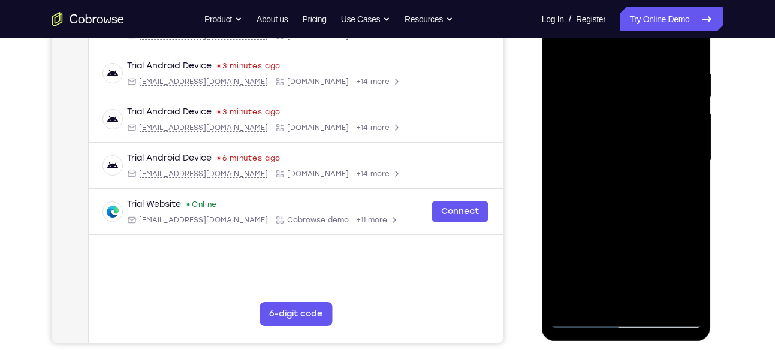
scroll to position [210, 0]
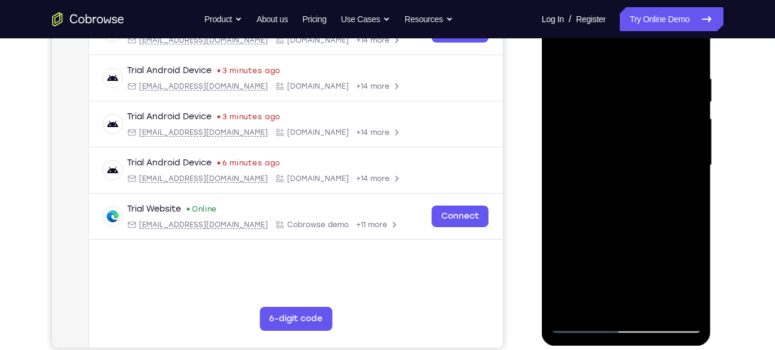
drag, startPoint x: 684, startPoint y: 188, endPoint x: 619, endPoint y: 176, distance: 67.0
click at [619, 176] on div at bounding box center [626, 166] width 151 height 336
drag, startPoint x: 699, startPoint y: 164, endPoint x: 677, endPoint y: 164, distance: 22.2
click at [677, 164] on div at bounding box center [626, 166] width 151 height 336
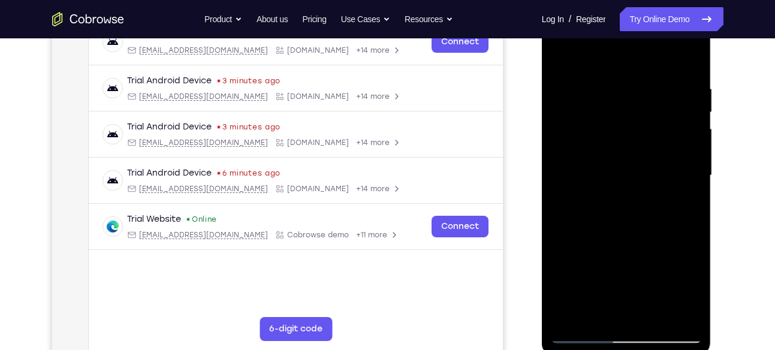
drag, startPoint x: 685, startPoint y: 158, endPoint x: 612, endPoint y: 153, distance: 73.3
click at [612, 153] on div at bounding box center [626, 176] width 151 height 336
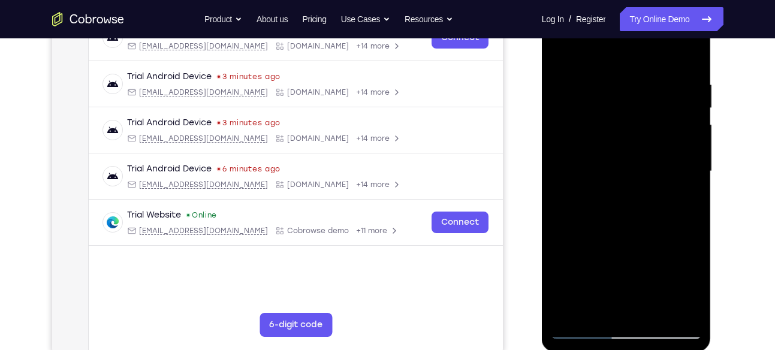
scroll to position [207, 0]
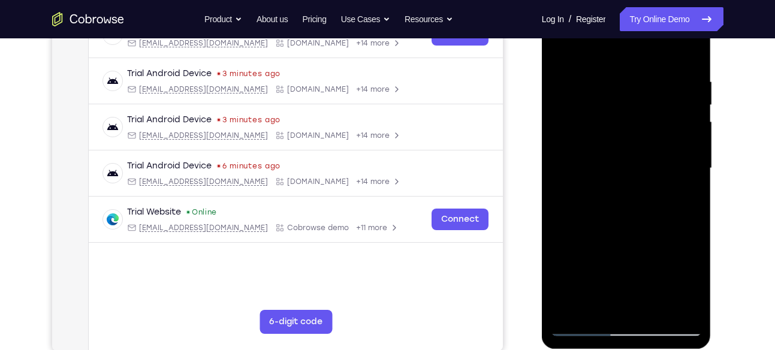
drag, startPoint x: 693, startPoint y: 131, endPoint x: 643, endPoint y: 135, distance: 50.5
click at [643, 135] on div at bounding box center [626, 169] width 151 height 336
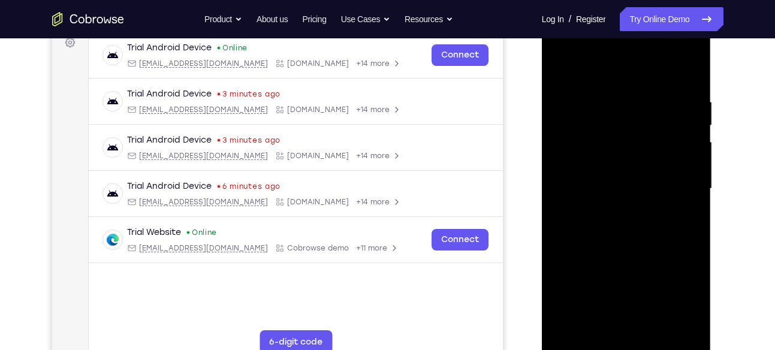
scroll to position [184, 0]
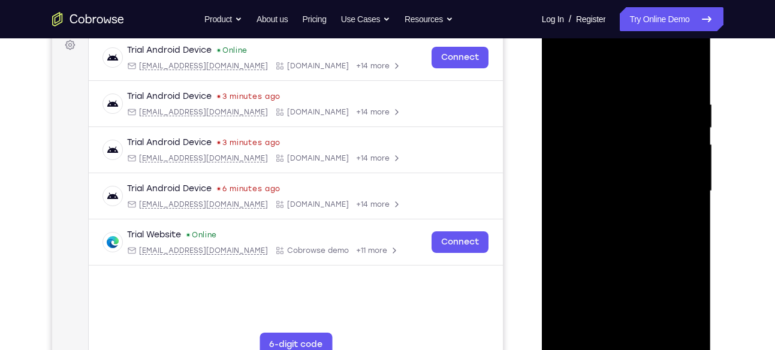
click at [689, 74] on div at bounding box center [626, 191] width 151 height 336
